Goal: Task Accomplishment & Management: Manage account settings

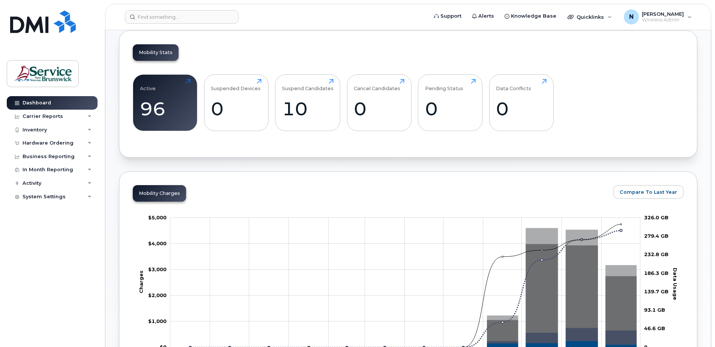
scroll to position [113, 0]
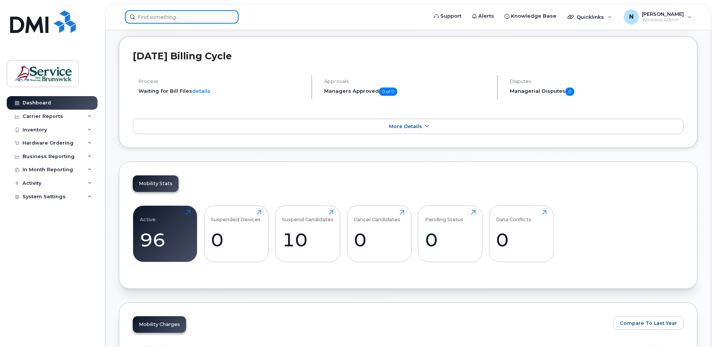
click at [180, 18] on input at bounding box center [182, 17] width 114 height 14
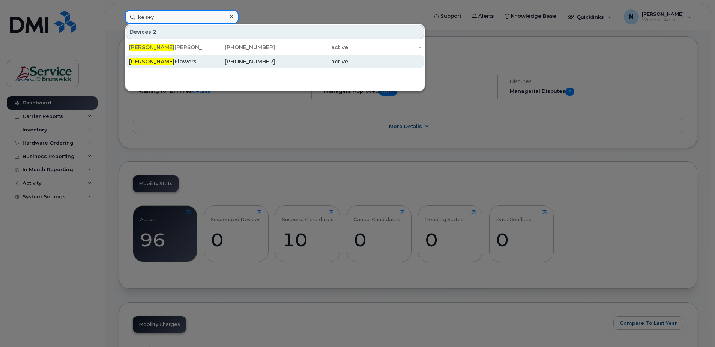
type input "kelsey"
click at [172, 60] on div "Kelsey Flowers" at bounding box center [165, 62] width 73 height 8
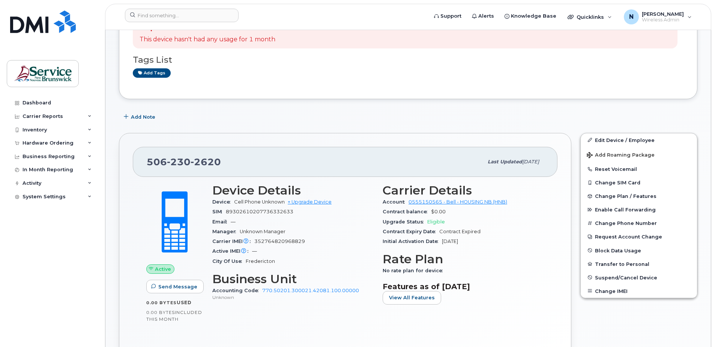
scroll to position [113, 0]
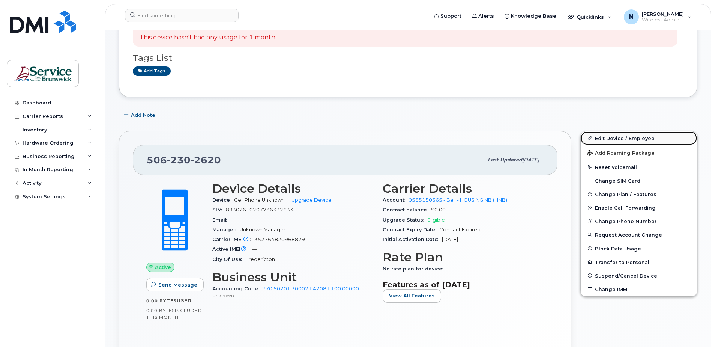
click at [620, 134] on link "Edit Device / Employee" at bounding box center [639, 138] width 116 height 14
click at [612, 137] on link "Edit Device / Employee" at bounding box center [639, 138] width 116 height 14
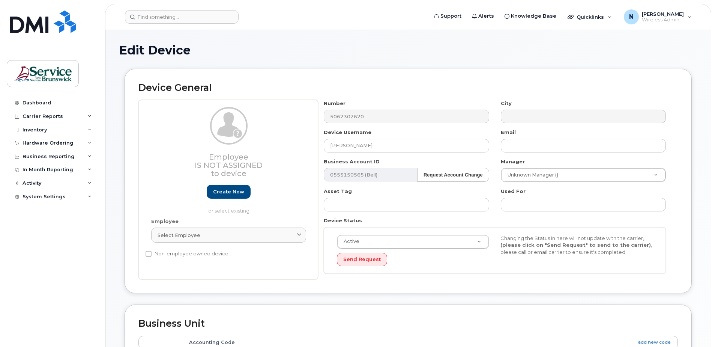
select select "35644331"
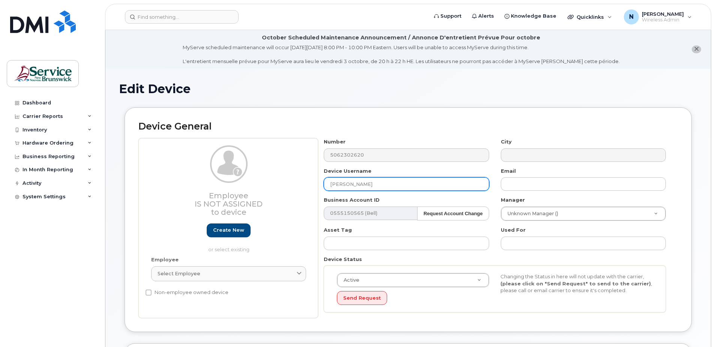
click at [391, 180] on input "Kelsey Flowers" at bounding box center [406, 184] width 165 height 14
drag, startPoint x: 391, startPoint y: 182, endPoint x: 291, endPoint y: 183, distance: 100.2
click at [291, 183] on div "Employee Is not assigned to device Create new or select existing Employee Selec…" at bounding box center [408, 228] width 540 height 180
click at [402, 183] on input "Emma" at bounding box center [406, 184] width 165 height 14
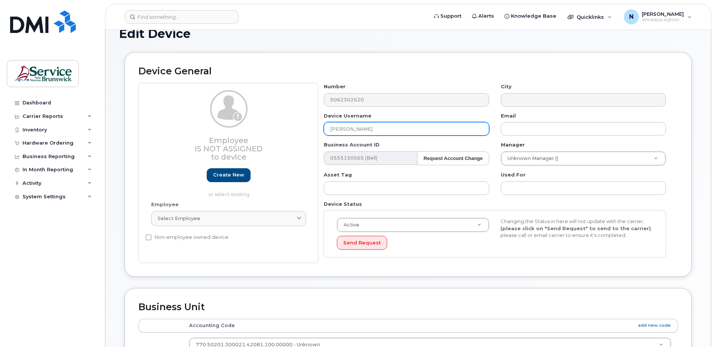
scroll to position [75, 0]
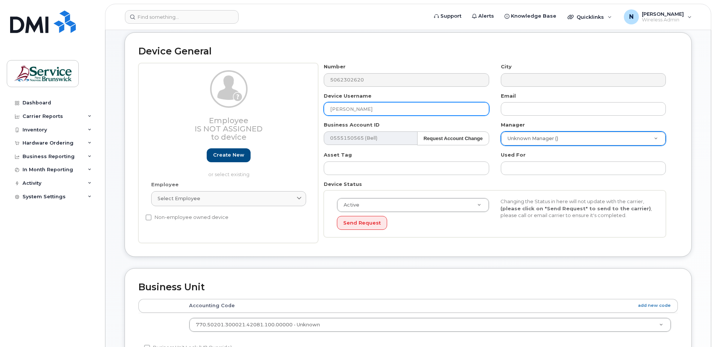
type input "Emma Fifield"
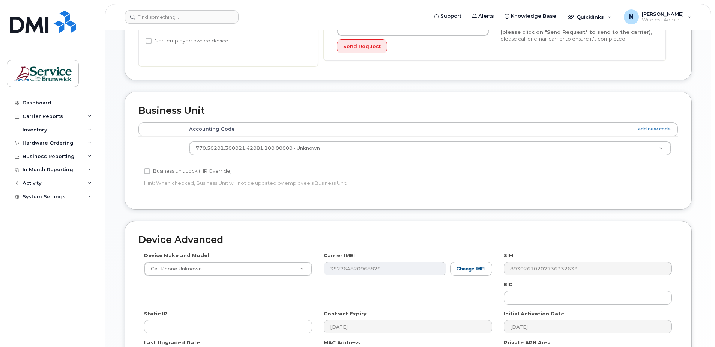
scroll to position [349, 0]
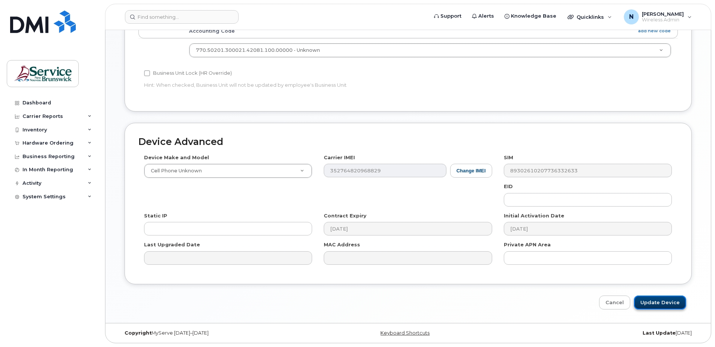
click at [649, 302] on input "Update Device" at bounding box center [660, 302] width 52 height 14
type input "Saving..."
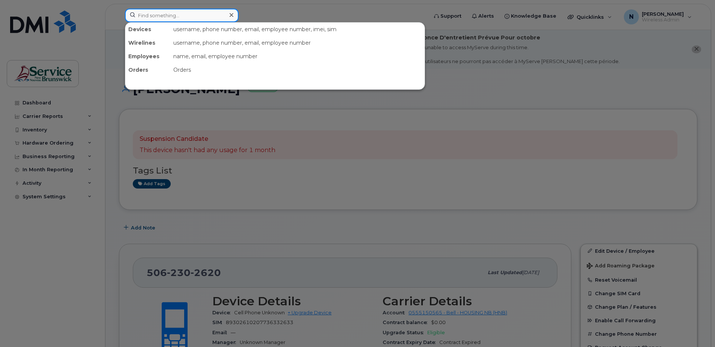
click at [212, 15] on input at bounding box center [182, 16] width 114 height 14
paste input "5062301394"
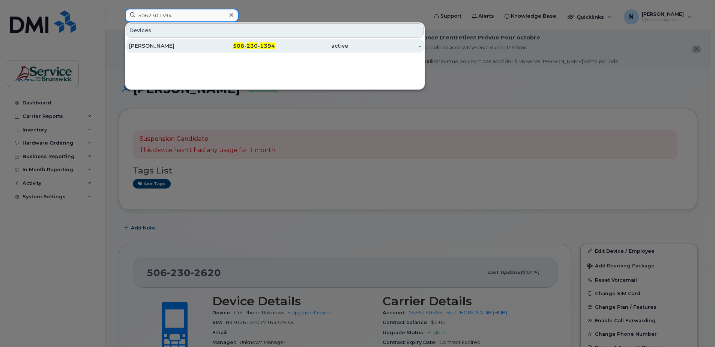
type input "5062301394"
click at [205, 39] on link "Kelsey Shaw 506 - 230 - 1394 active -" at bounding box center [275, 46] width 298 height 14
